Goal: Browse casually: Explore the website without a specific task or goal

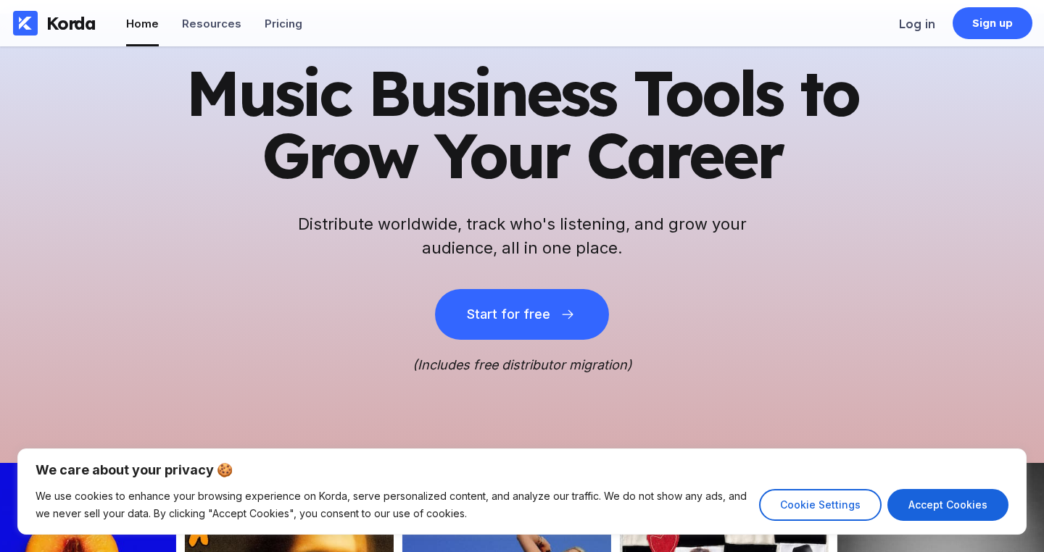
scroll to position [78, 0]
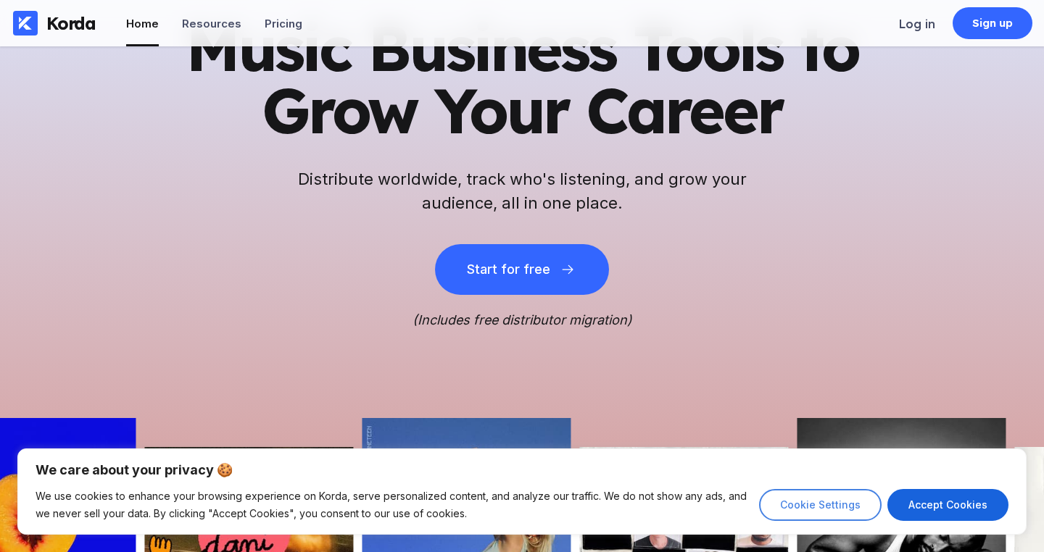
click at [841, 502] on button "Cookie Settings" at bounding box center [820, 505] width 122 height 32
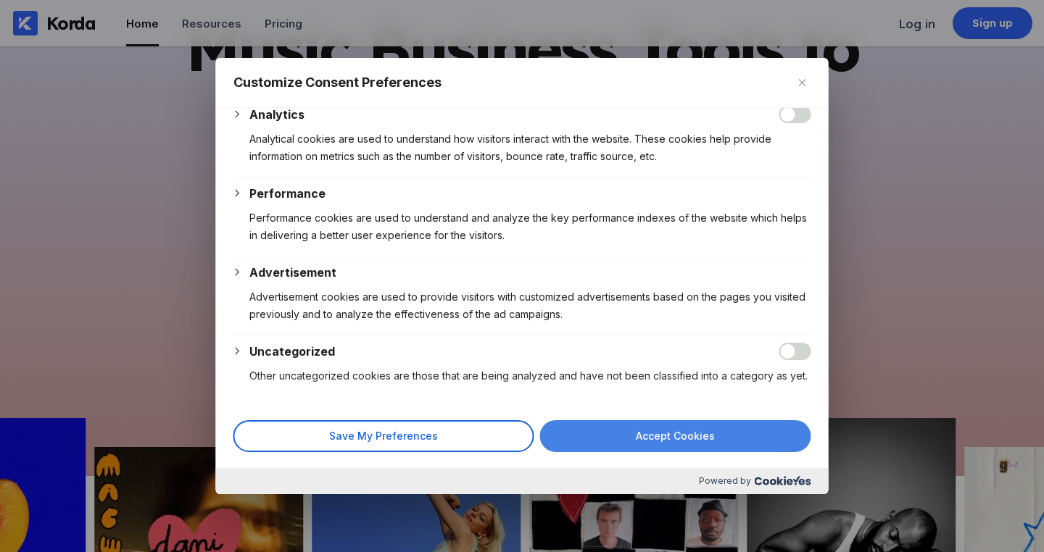
click at [707, 421] on button "Accept Cookies" at bounding box center [675, 436] width 271 height 32
checkbox input "true"
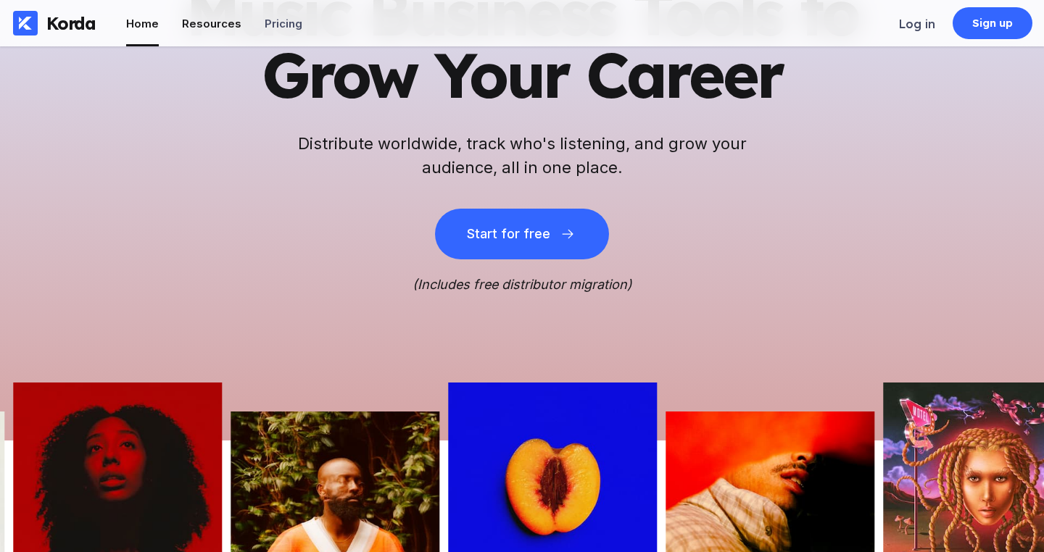
scroll to position [0, 0]
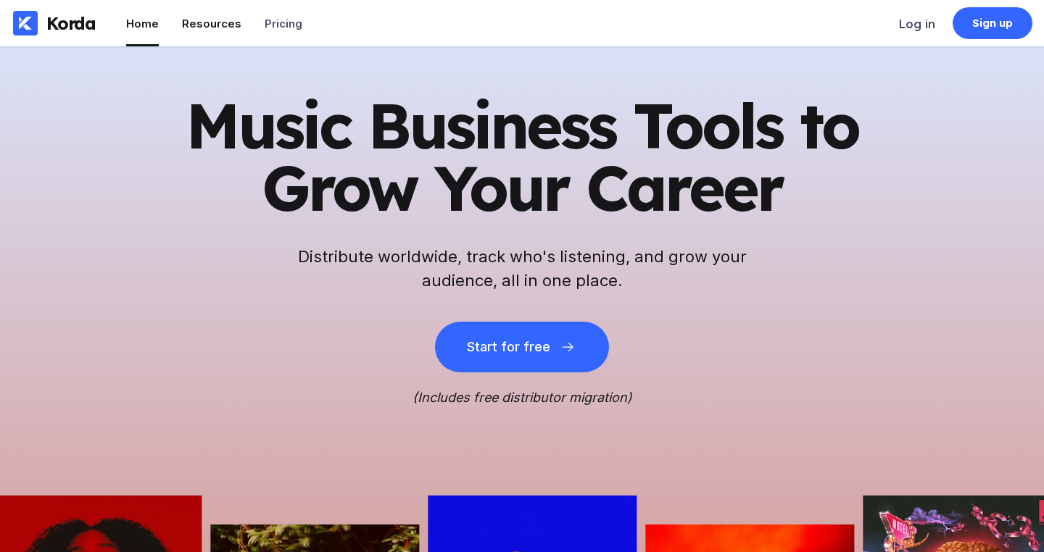
click at [211, 14] on li "Resources" at bounding box center [211, 23] width 59 height 46
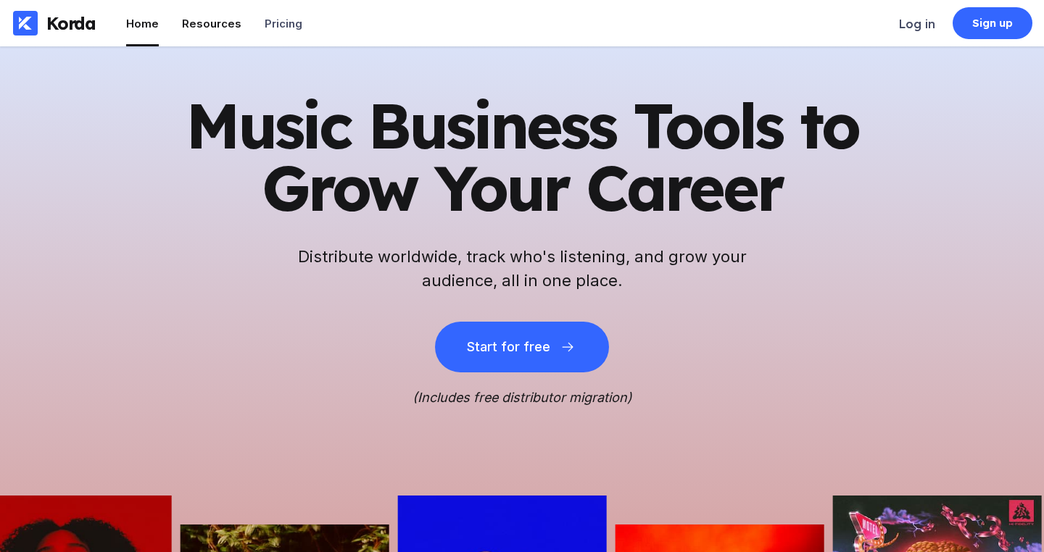
click at [233, 24] on div "Resources" at bounding box center [211, 24] width 59 height 14
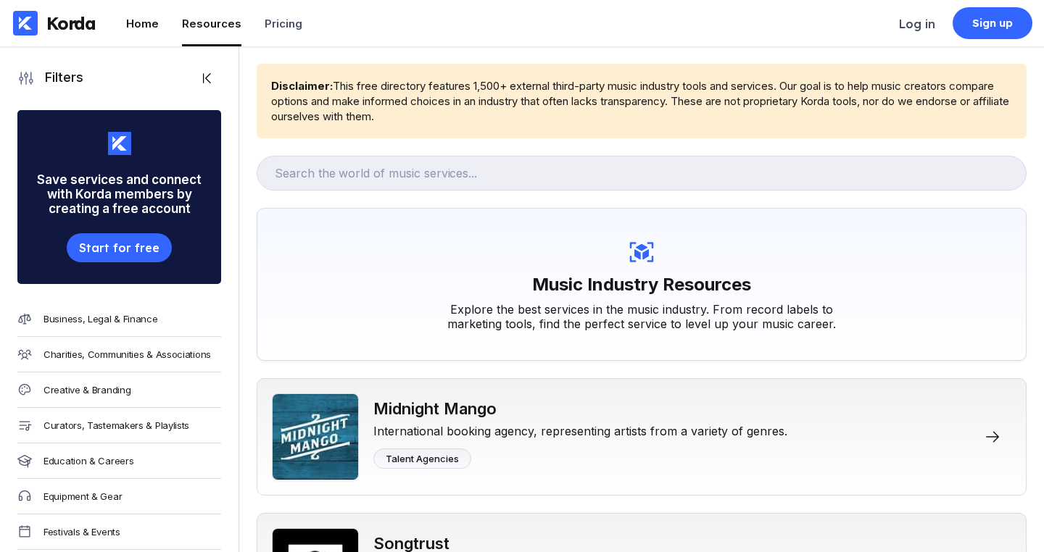
click at [133, 28] on div "Home" at bounding box center [142, 24] width 33 height 14
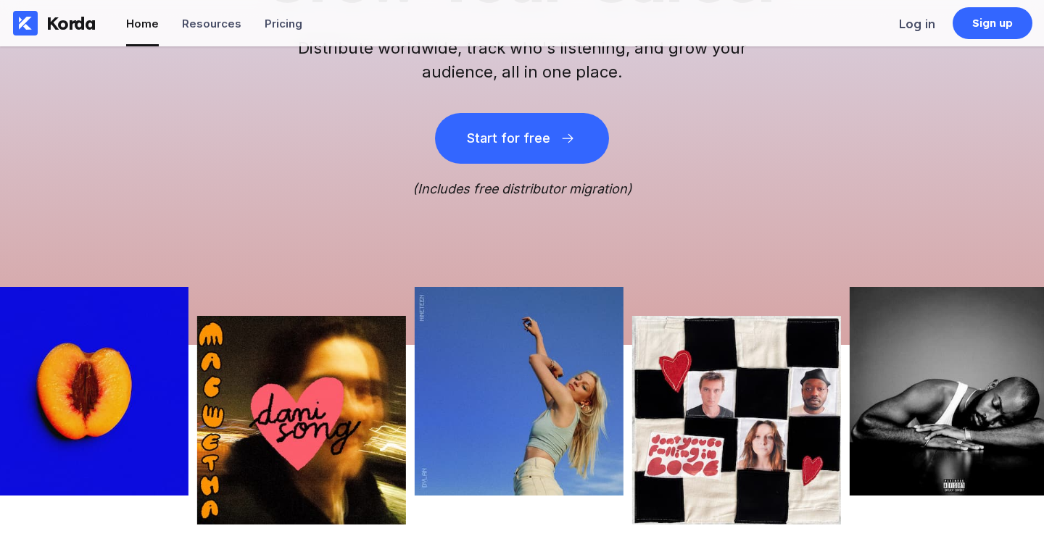
scroll to position [375, 0]
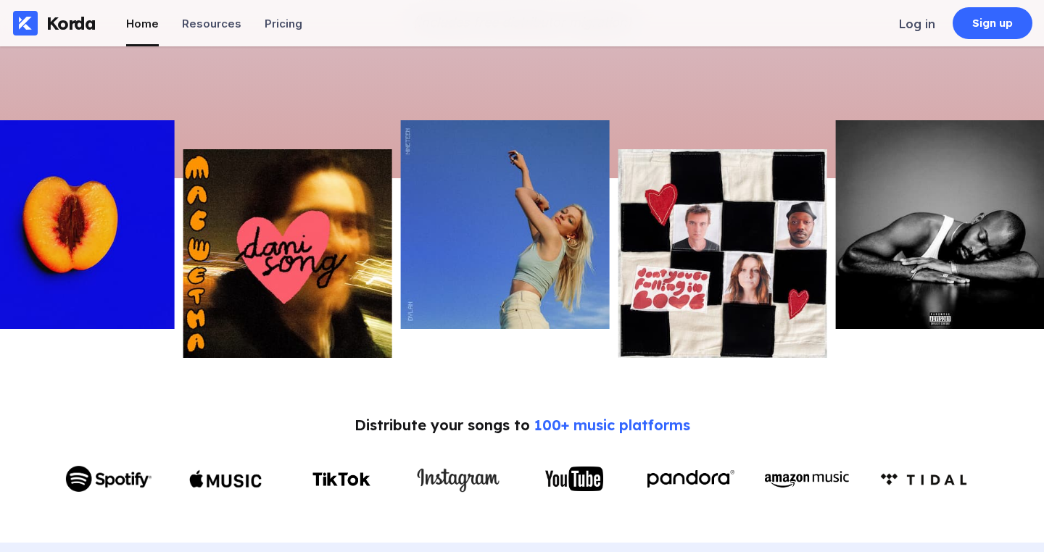
click at [273, 259] on img at bounding box center [287, 253] width 209 height 209
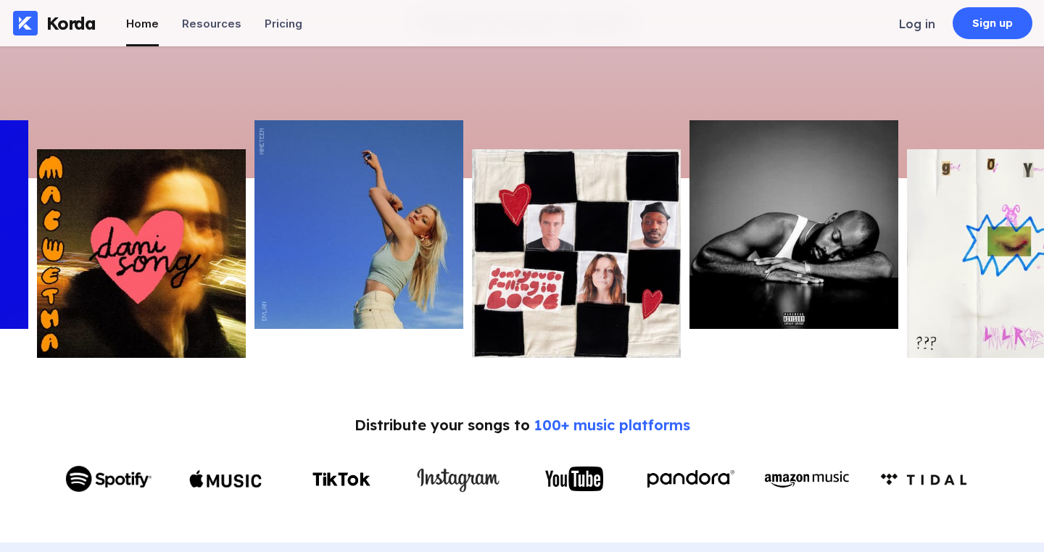
drag, startPoint x: 483, startPoint y: 259, endPoint x: 298, endPoint y: 249, distance: 185.9
click at [298, 249] on img at bounding box center [358, 224] width 209 height 209
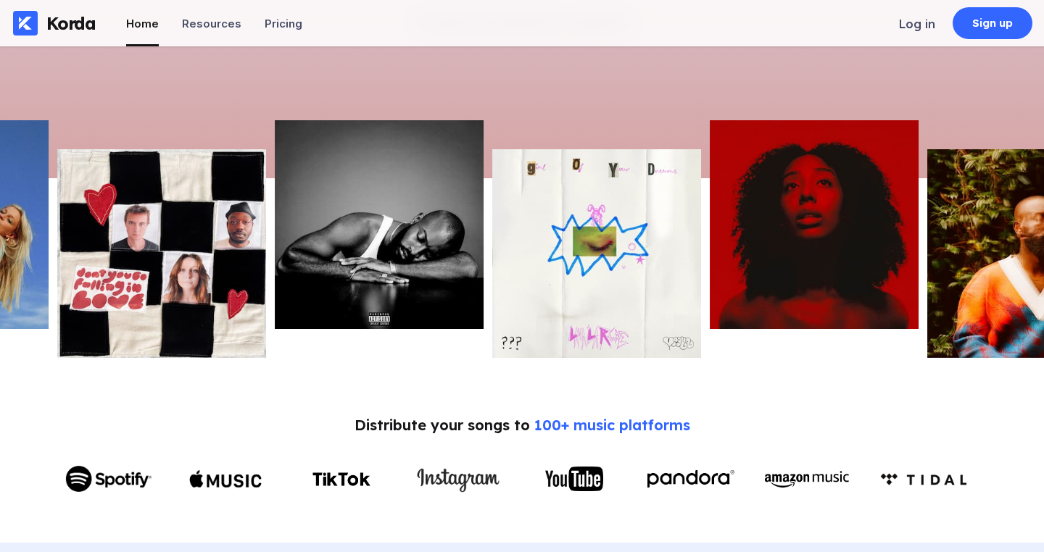
drag, startPoint x: 559, startPoint y: 254, endPoint x: 198, endPoint y: 238, distance: 361.3
click at [198, 238] on img at bounding box center [161, 253] width 209 height 209
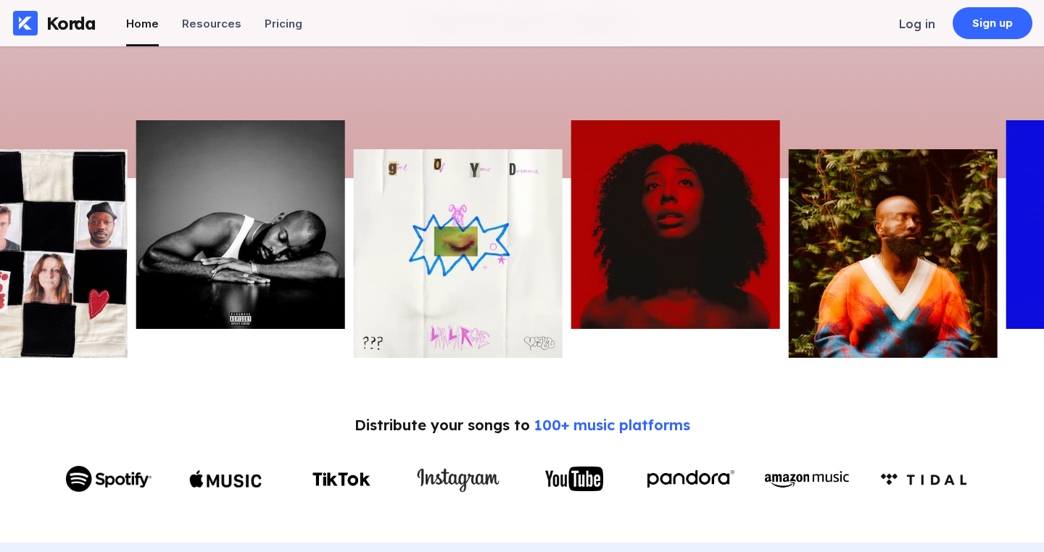
drag, startPoint x: 594, startPoint y: 252, endPoint x: 294, endPoint y: 225, distance: 301.3
click at [354, 225] on img at bounding box center [458, 253] width 209 height 209
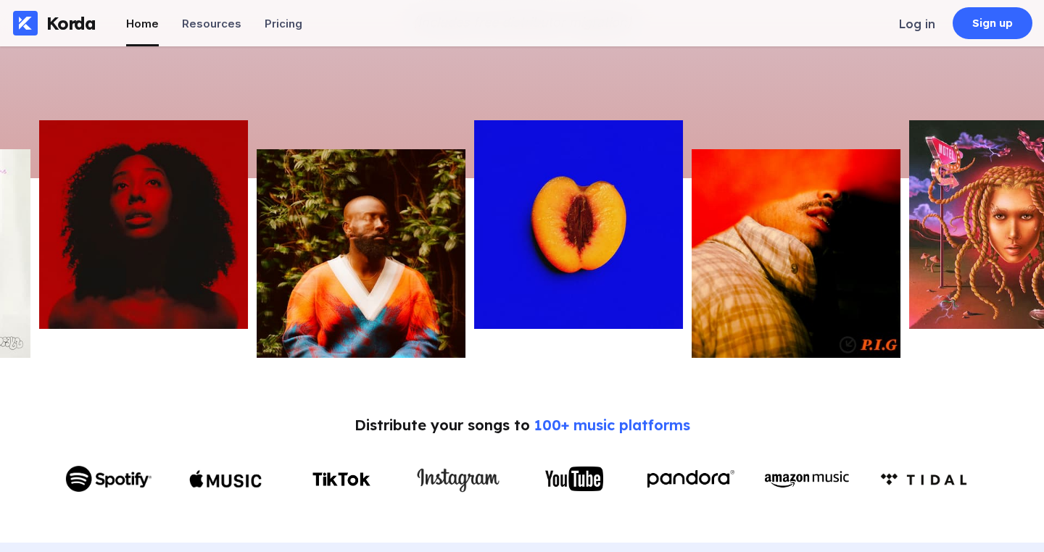
drag, startPoint x: 648, startPoint y: 244, endPoint x: 268, endPoint y: 213, distance: 381.0
click at [268, 213] on img at bounding box center [361, 253] width 209 height 209
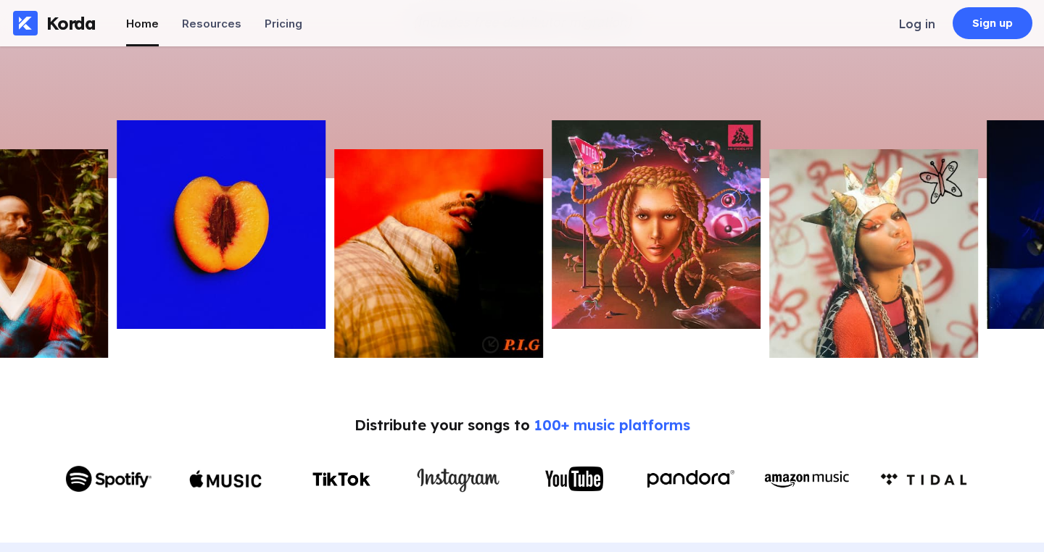
drag, startPoint x: 520, startPoint y: 213, endPoint x: 212, endPoint y: 186, distance: 309.3
click at [212, 186] on img at bounding box center [221, 224] width 209 height 209
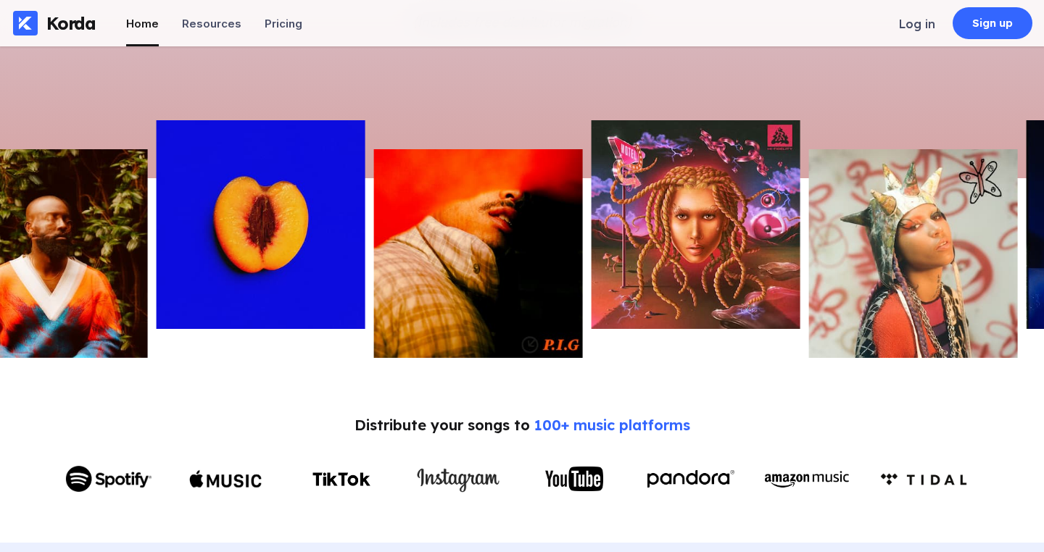
drag, startPoint x: 633, startPoint y: 212, endPoint x: 323, endPoint y: 187, distance: 311.2
click at [323, 187] on div at bounding box center [522, 239] width 1044 height 238
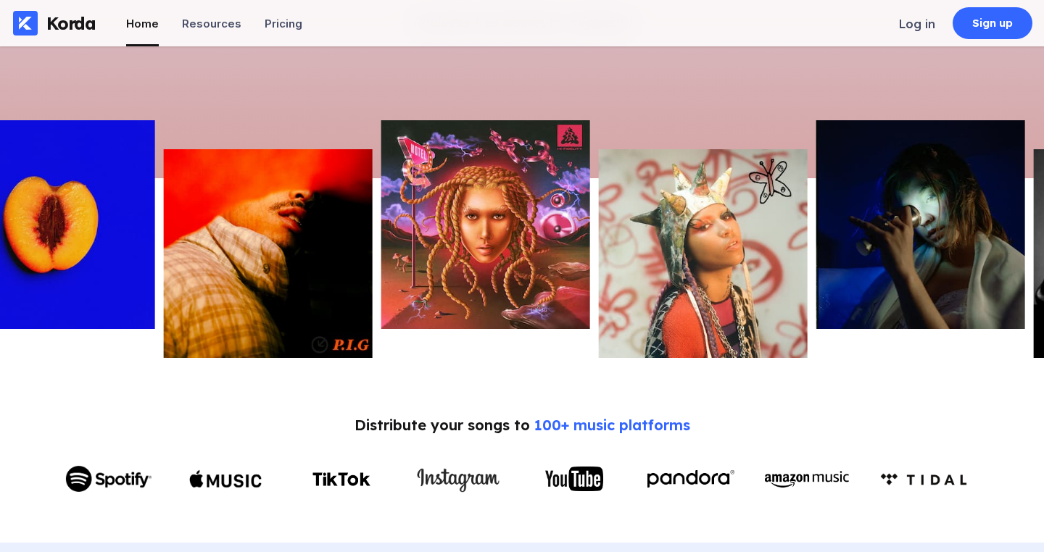
drag, startPoint x: 671, startPoint y: 212, endPoint x: 361, endPoint y: 196, distance: 310.6
click at [599, 196] on img at bounding box center [703, 253] width 209 height 209
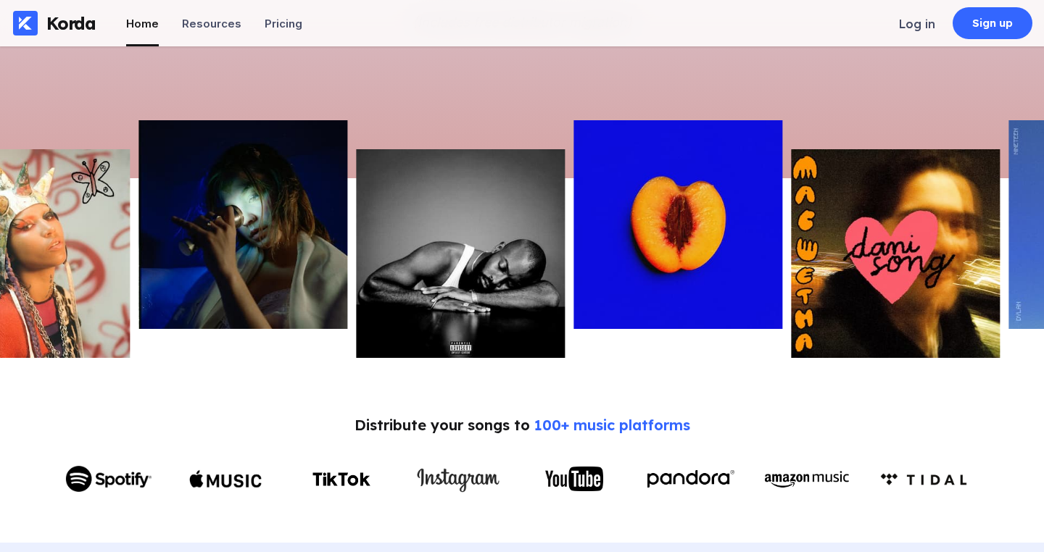
drag, startPoint x: 602, startPoint y: 216, endPoint x: 306, endPoint y: 216, distance: 295.7
click at [306, 216] on img at bounding box center [242, 224] width 209 height 209
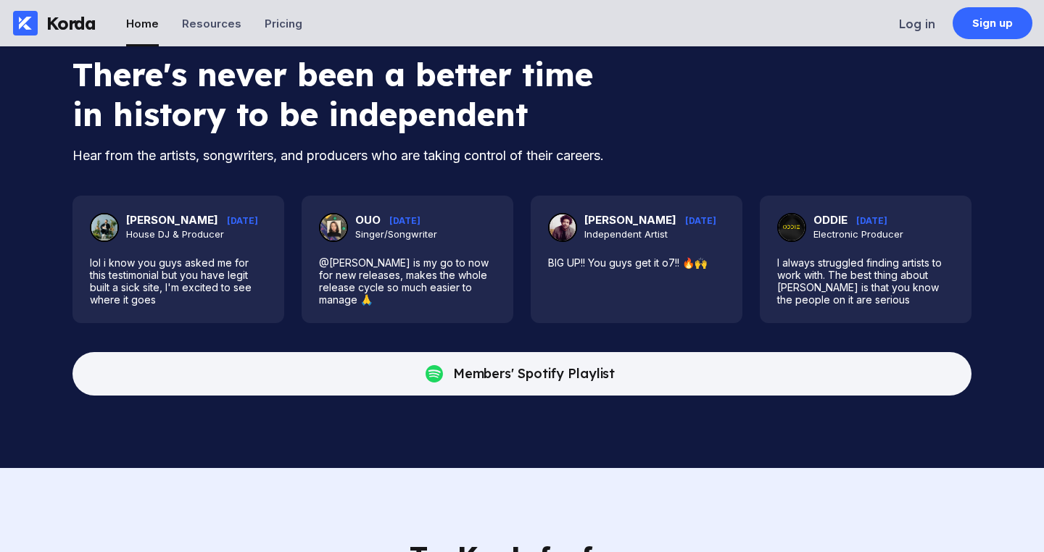
scroll to position [3587, 0]
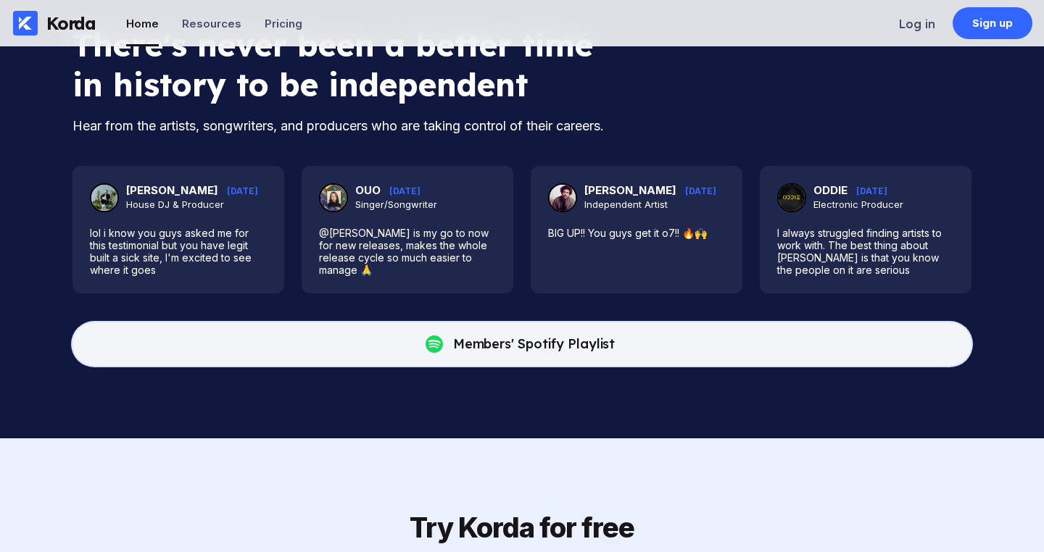
click at [749, 366] on button "Members' Spotify Playlist" at bounding box center [521, 344] width 899 height 43
